Goal: Task Accomplishment & Management: Manage account settings

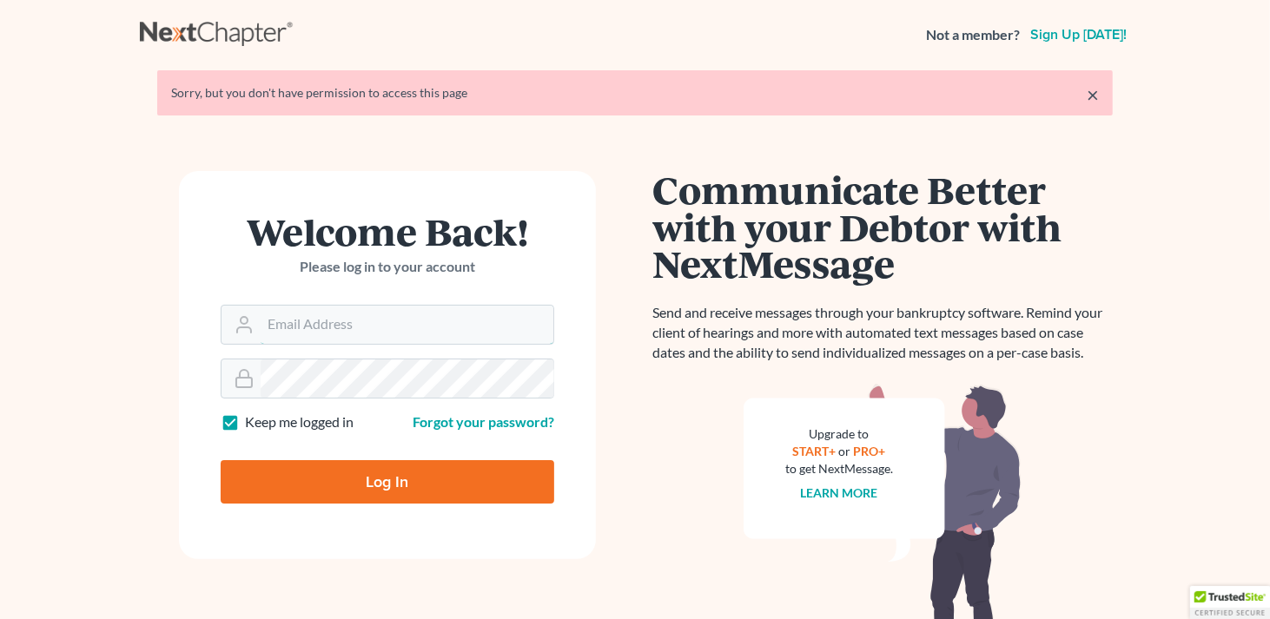
type input "[EMAIL_ADDRESS][DOMAIN_NAME]"
drag, startPoint x: 438, startPoint y: 483, endPoint x: 553, endPoint y: 443, distance: 122.3
click at [438, 482] on input "Log In" at bounding box center [388, 481] width 334 height 43
type input "Thinking..."
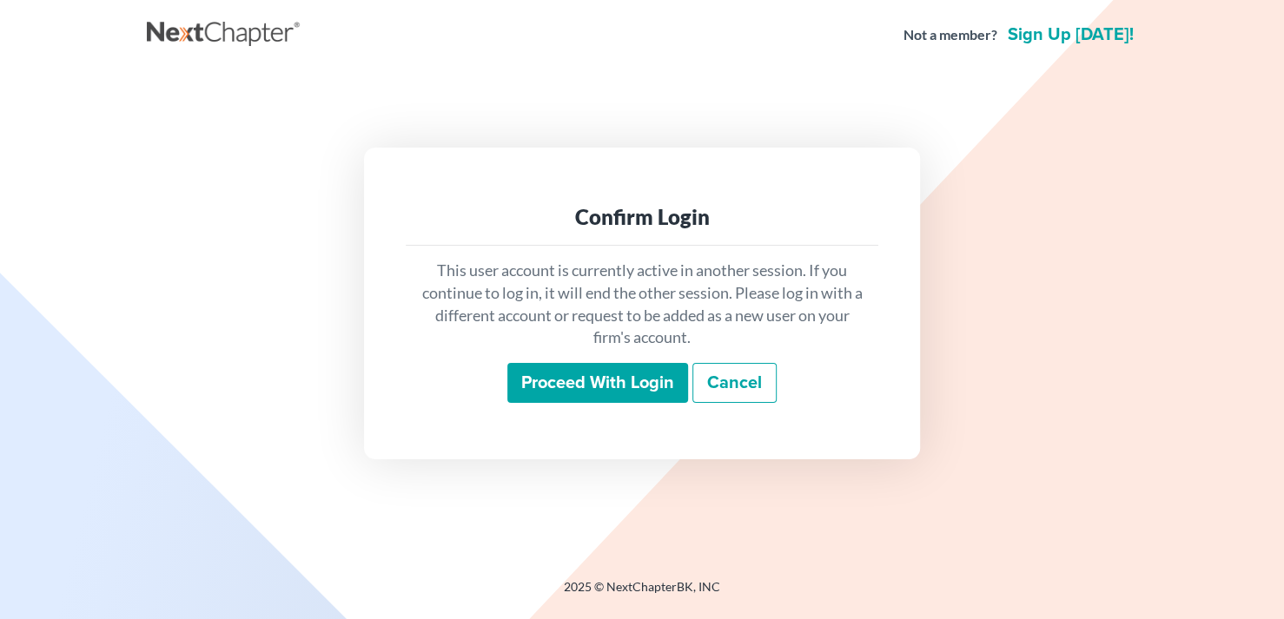
click at [606, 385] on input "Proceed with login" at bounding box center [597, 383] width 181 height 40
